Goal: Task Accomplishment & Management: Manage account settings

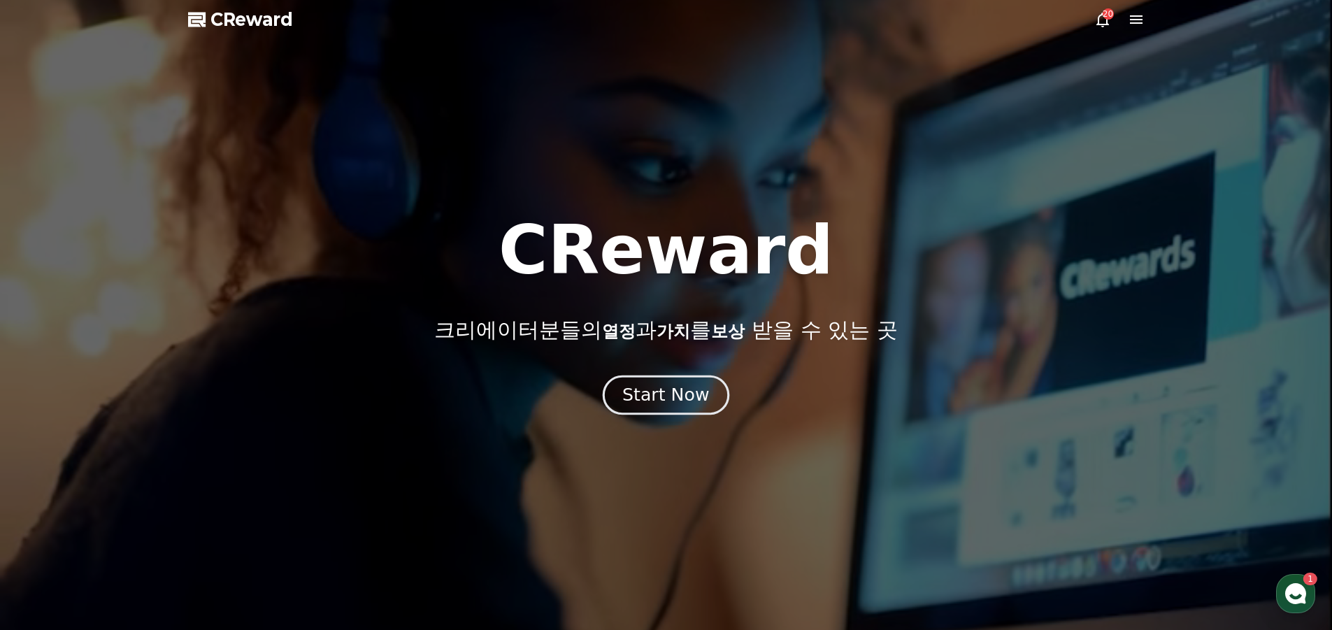
click at [686, 405] on div "Start Now" at bounding box center [665, 395] width 87 height 24
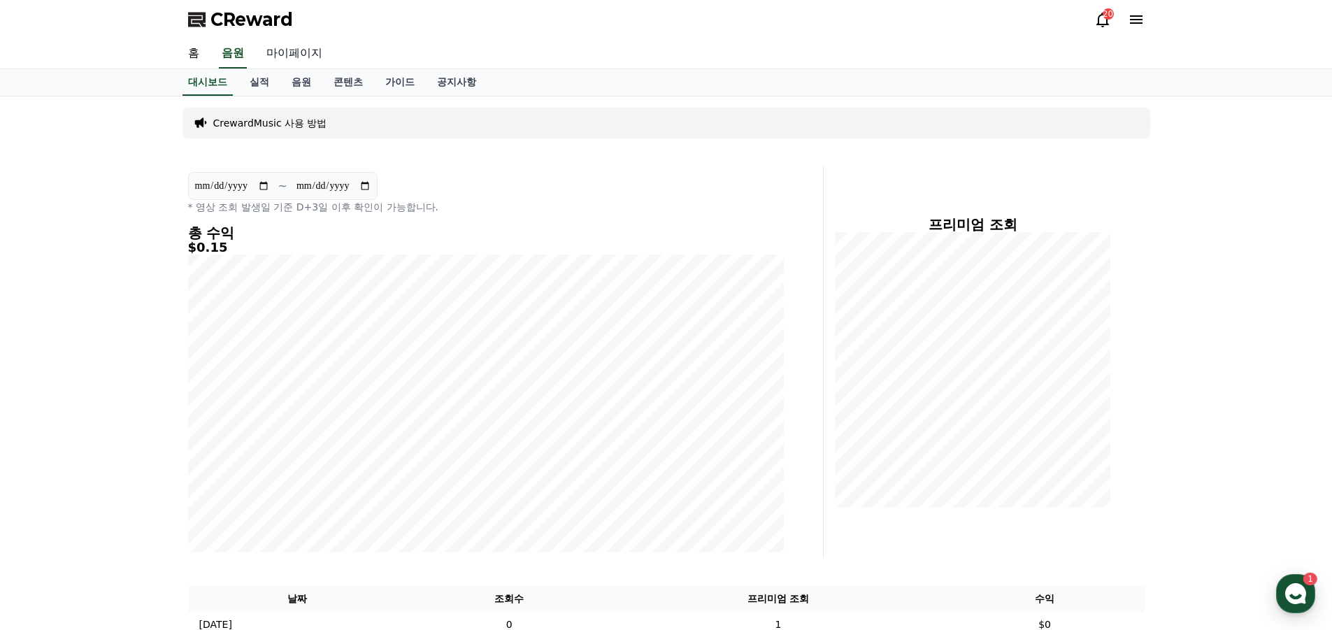
click at [296, 59] on link "마이페이지" at bounding box center [294, 53] width 78 height 29
select select "**********"
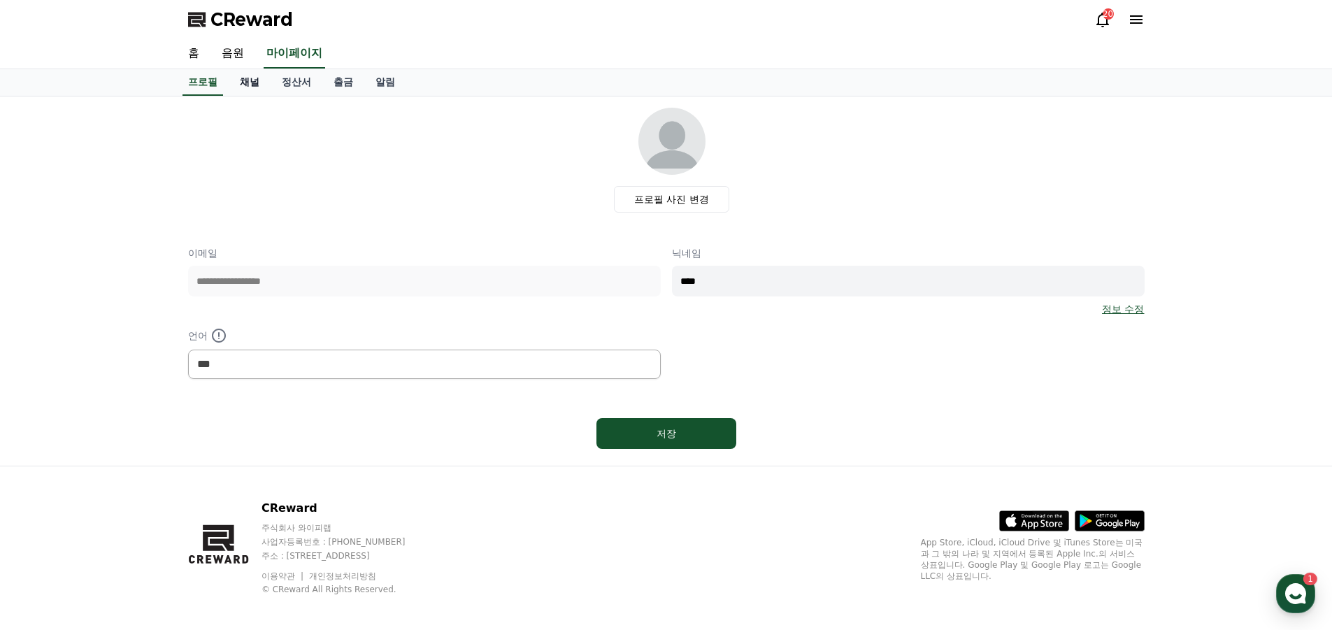
click at [252, 85] on link "채널" at bounding box center [250, 82] width 42 height 27
